Goal: Information Seeking & Learning: Learn about a topic

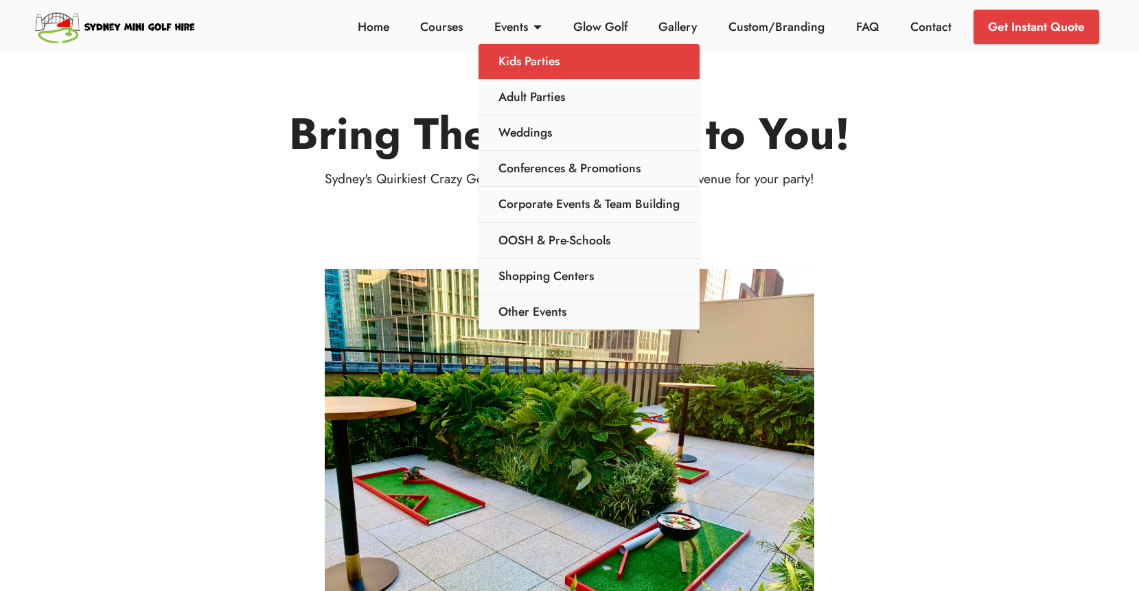
click at [536, 62] on link "Kids Parties" at bounding box center [589, 62] width 221 height 36
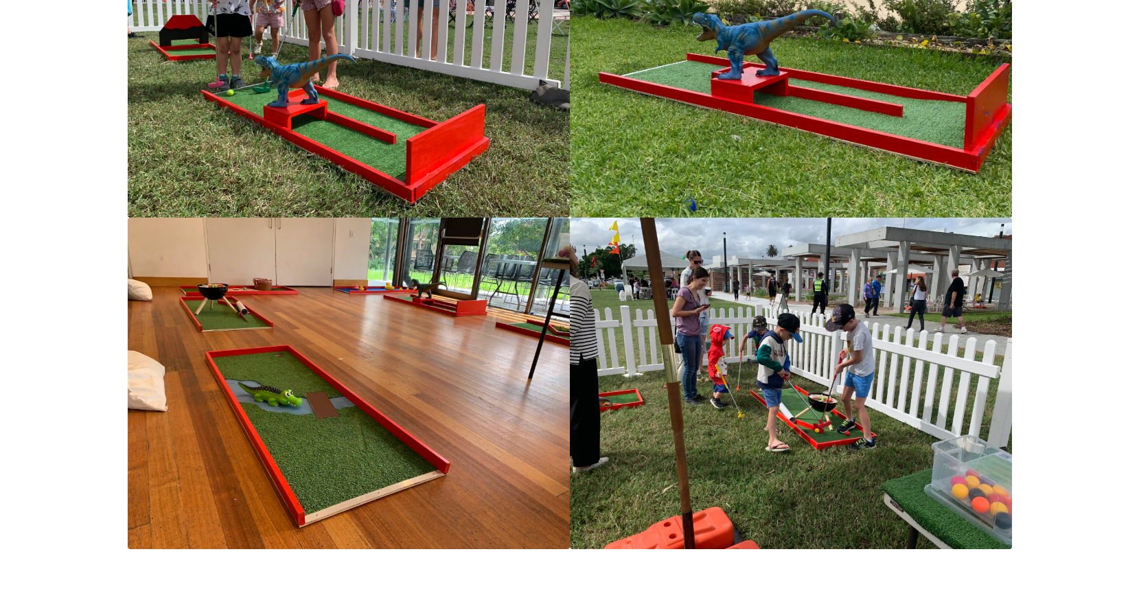
scroll to position [1439, 0]
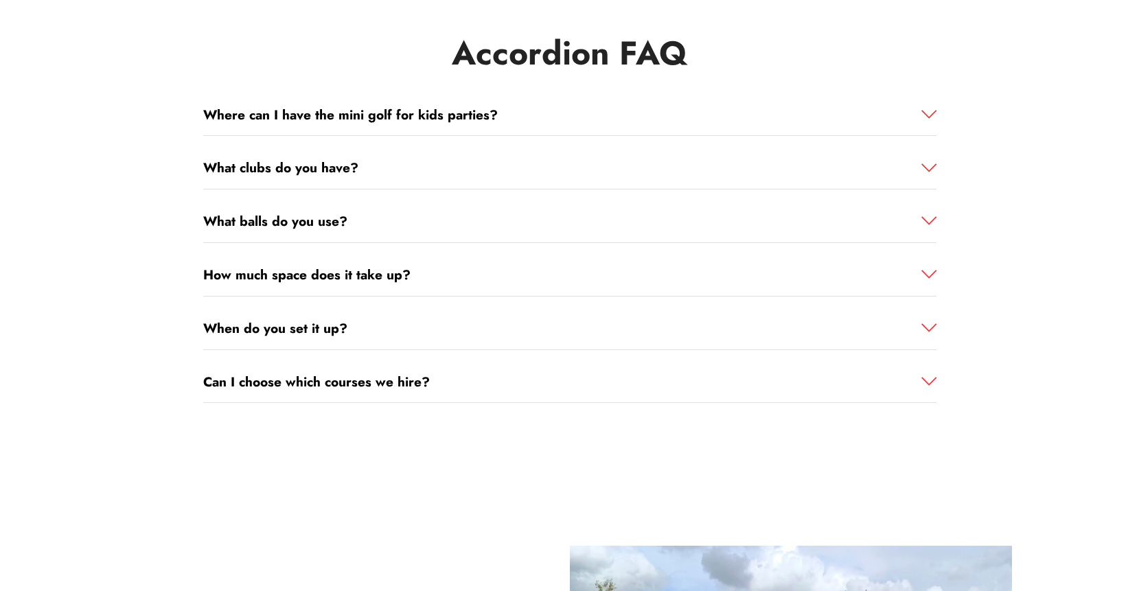
scroll to position [2504, 0]
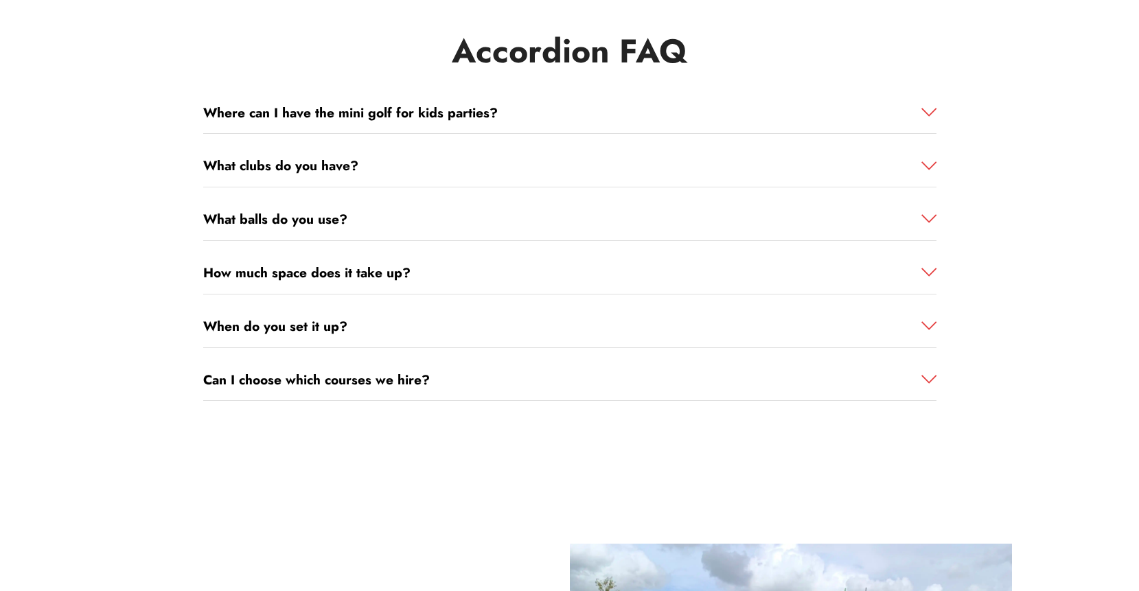
click at [631, 268] on link "How much space does it take up?" at bounding box center [569, 273] width 733 height 20
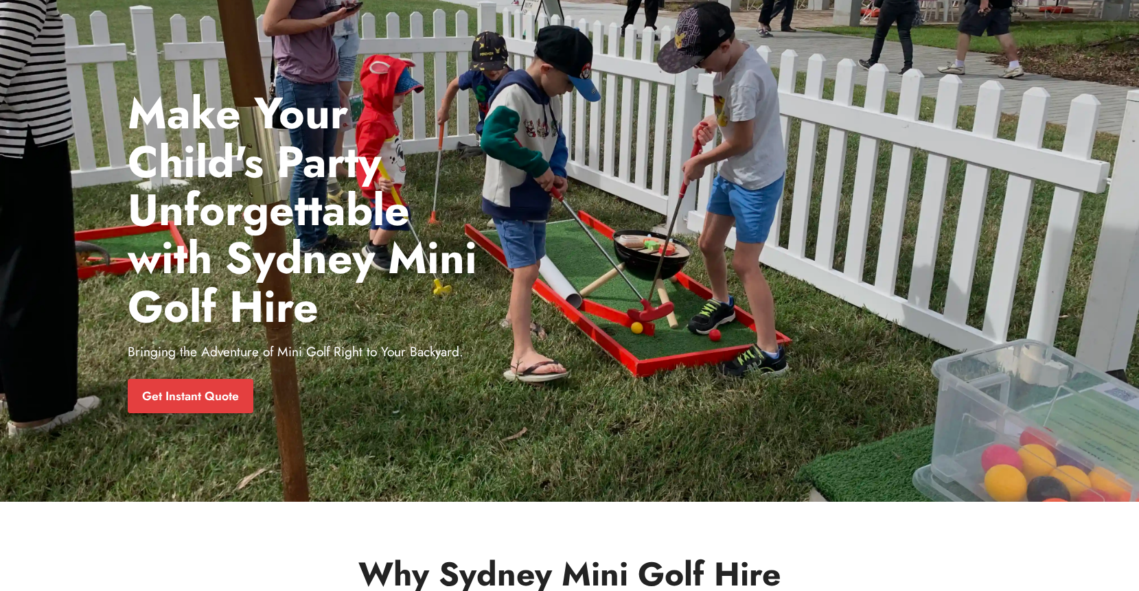
scroll to position [0, 0]
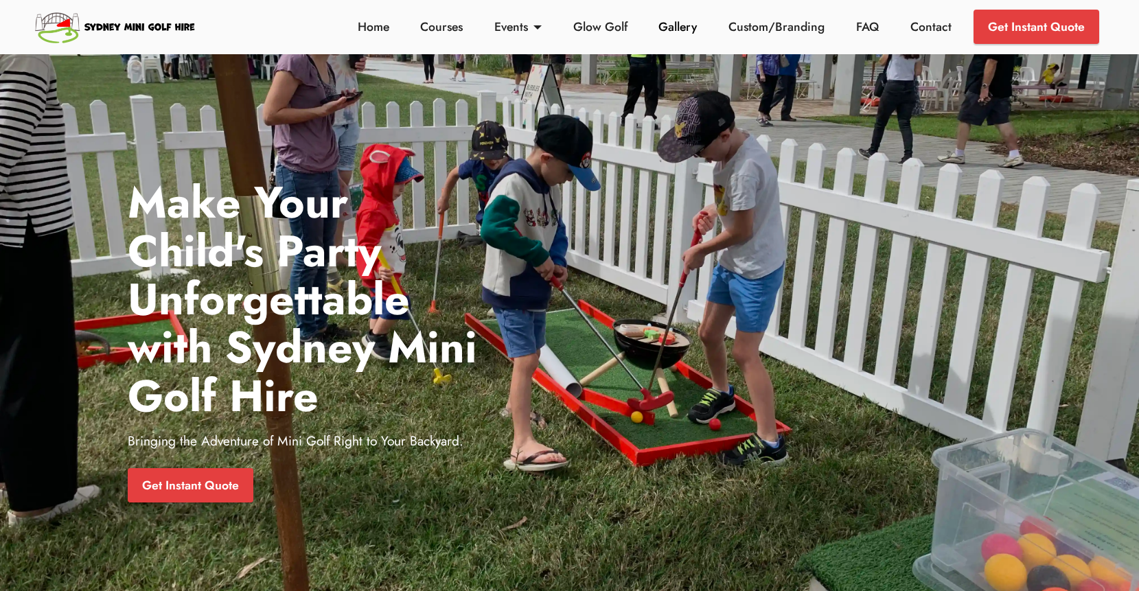
click at [685, 30] on link "Gallery" at bounding box center [678, 27] width 46 height 18
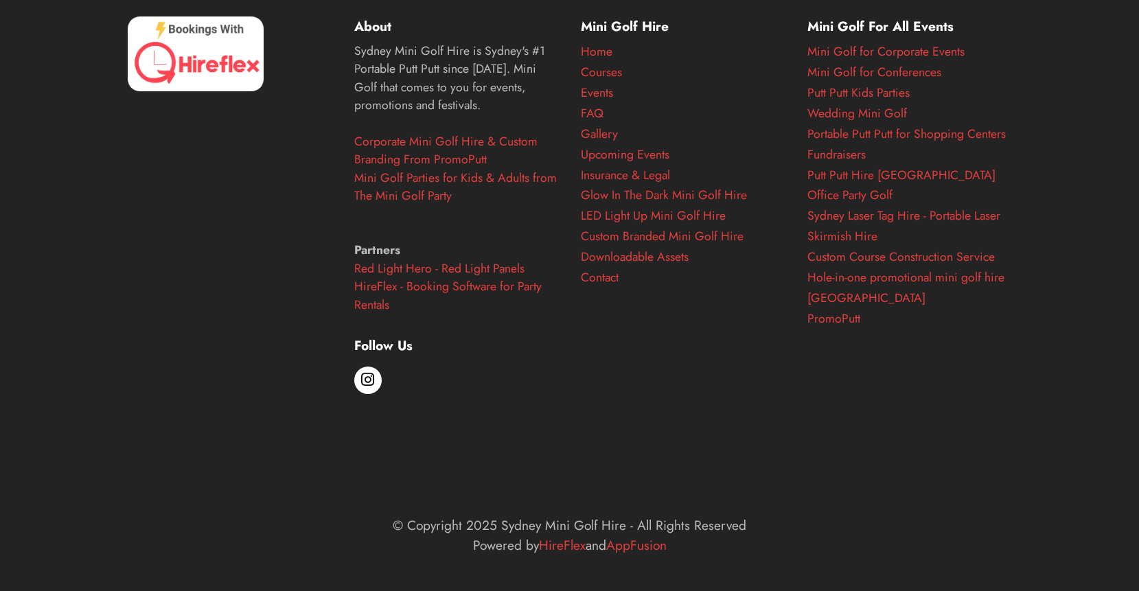
scroll to position [6355, 0]
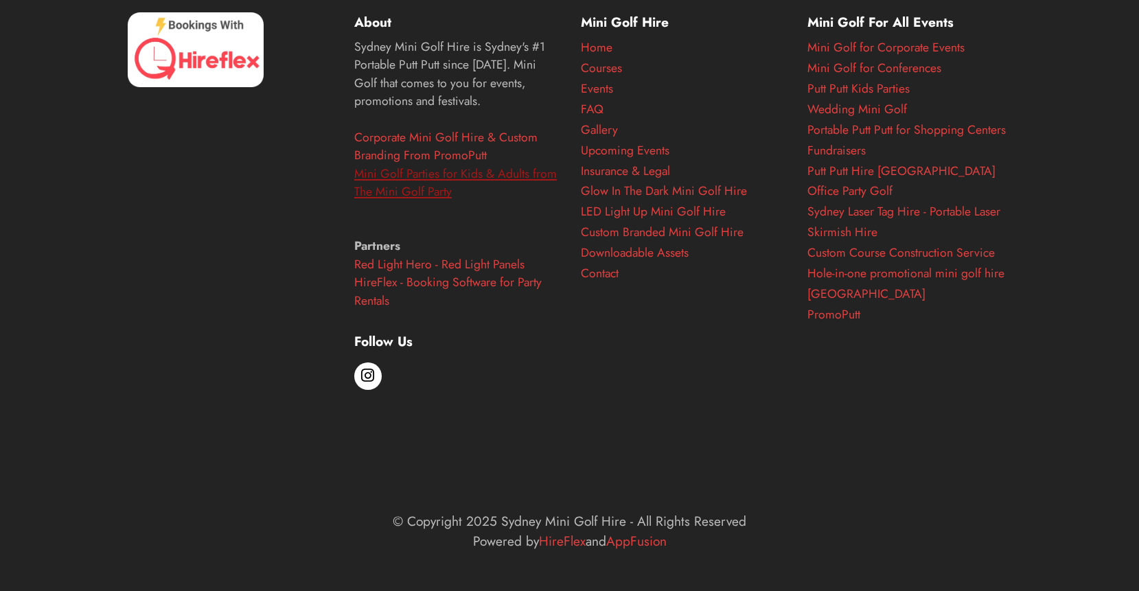
click at [382, 187] on link "Mini Golf Parties for Kids & Adults from The Mini Golf Party" at bounding box center [455, 183] width 203 height 36
